Goal: Obtain resource: Obtain resource

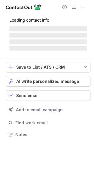
scroll to position [138, 94]
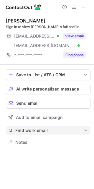
click at [26, 130] on span "Find work email" at bounding box center [49, 130] width 68 height 5
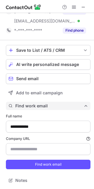
scroll to position [0, 0]
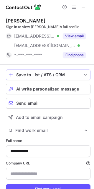
click at [25, 77] on button "Save to List / ATS / CRM" at bounding box center [48, 75] width 85 height 11
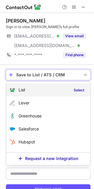
click at [26, 91] on div "List Select" at bounding box center [48, 89] width 84 height 13
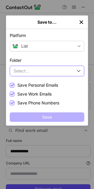
click at [29, 70] on button "Select..." at bounding box center [47, 71] width 75 height 11
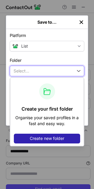
click at [29, 63] on label "Folder" at bounding box center [47, 60] width 75 height 6
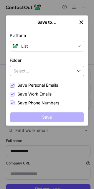
click at [42, 66] on button "Select..." at bounding box center [47, 71] width 75 height 11
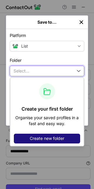
click at [32, 136] on span "Create new folder" at bounding box center [47, 138] width 35 height 5
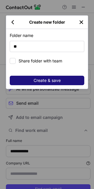
type input "**"
click at [28, 76] on button "Create & save" at bounding box center [47, 80] width 75 height 9
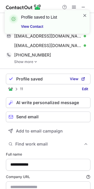
click at [84, 14] on span at bounding box center [85, 15] width 5 height 6
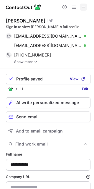
click at [84, 5] on span at bounding box center [83, 7] width 5 height 5
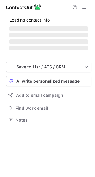
scroll to position [117, 95]
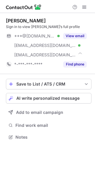
scroll to position [133, 95]
click at [50, 84] on div "Save to List / ATS / CRM" at bounding box center [48, 84] width 64 height 5
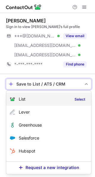
click at [23, 103] on div "List Select" at bounding box center [48, 99] width 85 height 13
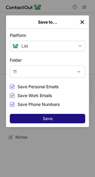
click at [35, 117] on button "Save" at bounding box center [47, 118] width 75 height 9
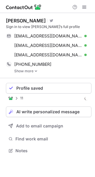
scroll to position [147, 95]
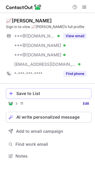
scroll to position [152, 95]
click at [37, 94] on div "Save to List" at bounding box center [52, 93] width 72 height 5
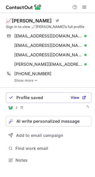
scroll to position [156, 95]
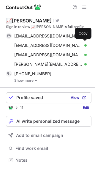
scroll to position [156, 95]
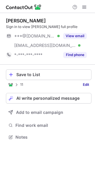
scroll to position [133, 95]
click at [28, 75] on div "Save to List" at bounding box center [52, 74] width 72 height 5
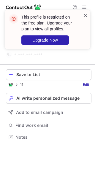
click at [85, 14] on span at bounding box center [85, 15] width 5 height 6
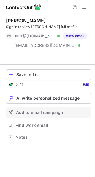
scroll to position [124, 95]
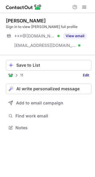
click at [33, 109] on div "Save to List 11 Edit AI write personalized message Add to email campaign Find w…" at bounding box center [48, 96] width 85 height 82
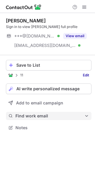
click at [28, 117] on span "Find work email" at bounding box center [49, 116] width 69 height 5
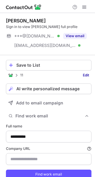
scroll to position [22, 0]
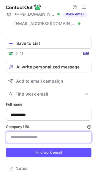
click at [24, 139] on input "Company URL Finding work email will consume 1 credit if a match is found." at bounding box center [48, 138] width 85 height 12
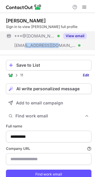
copy span "ackmanziff.com"
drag, startPoint x: 24, startPoint y: 45, endPoint x: 55, endPoint y: 48, distance: 31.1
click at [55, 48] on span "***@ackmanziff.com" at bounding box center [45, 45] width 62 height 5
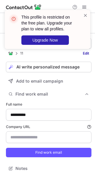
scroll to position [22, 0]
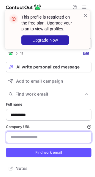
drag, startPoint x: 42, startPoint y: 133, endPoint x: 38, endPoint y: 136, distance: 5.6
click at [38, 136] on input "Company URL Finding work email will consume 1 credit if a match is found." at bounding box center [48, 138] width 85 height 12
paste input "**********"
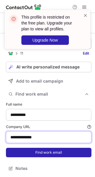
type input "**********"
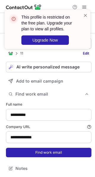
click at [40, 155] on button "Find work email" at bounding box center [48, 152] width 85 height 9
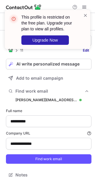
scroll to position [0, 0]
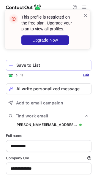
click at [31, 60] on button "Save to List" at bounding box center [48, 65] width 85 height 11
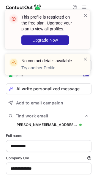
click at [80, 57] on div "No contact details available Try another Profile" at bounding box center [45, 64] width 76 height 17
click at [89, 59] on available "No contact details available Try another Profile" at bounding box center [47, 64] width 85 height 21
click at [83, 58] on span at bounding box center [85, 59] width 5 height 6
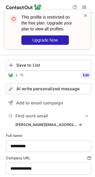
click at [81, 78] on link "Edit" at bounding box center [85, 75] width 11 height 6
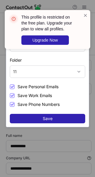
click at [28, 103] on span "Save Phone Numbers" at bounding box center [38, 104] width 42 height 5
click at [31, 95] on span "Save Work Emails" at bounding box center [34, 95] width 34 height 5
click at [31, 88] on span "Save Personal Emails" at bounding box center [37, 87] width 41 height 5
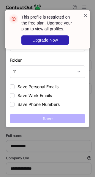
click at [85, 13] on span at bounding box center [85, 15] width 5 height 6
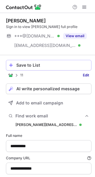
scroll to position [31, 0]
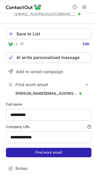
click at [43, 148] on button "Find work email" at bounding box center [48, 152] width 85 height 9
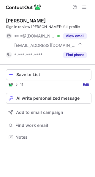
scroll to position [133, 95]
click at [38, 75] on div "Save to List" at bounding box center [52, 74] width 72 height 5
click at [30, 74] on div "Save to List" at bounding box center [52, 74] width 72 height 5
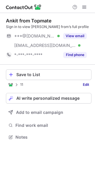
scroll to position [133, 95]
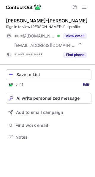
scroll to position [133, 95]
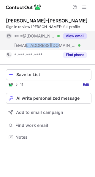
drag, startPoint x: 25, startPoint y: 46, endPoint x: 50, endPoint y: 46, distance: 24.5
click at [50, 46] on span "***@ritzcarlton.com" at bounding box center [45, 45] width 62 height 5
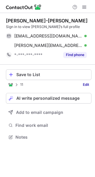
click at [43, 83] on div "11 Edit" at bounding box center [48, 85] width 85 height 6
click at [37, 62] on div "[PERSON_NAME]-[PERSON_NAME] Sign in to view [PERSON_NAME]’s full profile [EMAIL…" at bounding box center [48, 39] width 85 height 52
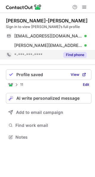
click at [39, 52] on div "*-***-***-****" at bounding box center [33, 54] width 54 height 9
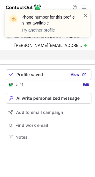
scroll to position [124, 95]
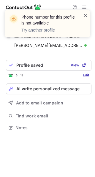
click at [83, 13] on span at bounding box center [85, 15] width 5 height 6
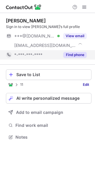
scroll to position [133, 95]
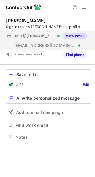
click at [38, 44] on span "[EMAIL_ADDRESS][DOMAIN_NAME]" at bounding box center [45, 45] width 62 height 5
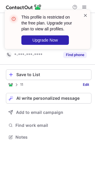
click at [86, 18] on span at bounding box center [85, 15] width 5 height 6
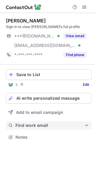
click at [30, 126] on span "Find work email" at bounding box center [49, 125] width 69 height 5
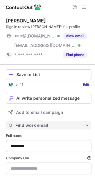
type input "********"
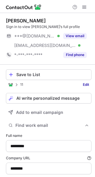
scroll to position [31, 0]
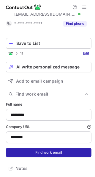
click at [35, 152] on button "Find work email" at bounding box center [48, 152] width 85 height 9
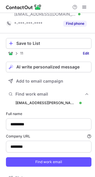
scroll to position [205, 91]
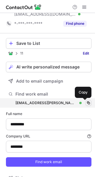
click at [86, 102] on span at bounding box center [88, 103] width 5 height 5
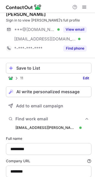
scroll to position [0, 0]
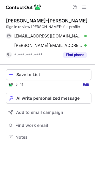
scroll to position [133, 95]
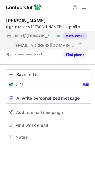
scroll to position [133, 95]
click at [33, 45] on span "***@bayer.com" at bounding box center [45, 45] width 62 height 5
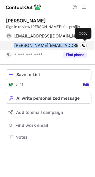
drag, startPoint x: 13, startPoint y: 46, endPoint x: 76, endPoint y: 45, distance: 63.0
click at [76, 45] on div "anna.czwarno@bayer.com Verified Copy" at bounding box center [46, 45] width 80 height 9
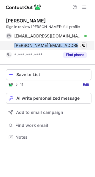
click at [85, 44] on span at bounding box center [83, 45] width 5 height 5
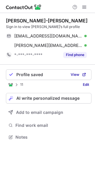
scroll to position [133, 95]
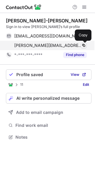
click at [83, 46] on span at bounding box center [83, 45] width 5 height 5
